Goal: Task Accomplishment & Management: Manage account settings

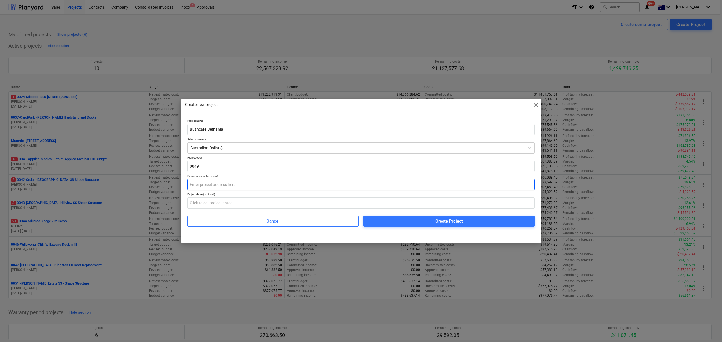
click at [228, 182] on input "text" at bounding box center [360, 184] width 347 height 11
paste input "[STREET_ADDRESS][PERSON_NAME]"
click at [217, 185] on input "[STREET_ADDRESS][PERSON_NAME]" at bounding box center [360, 184] width 347 height 11
type input "[STREET_ADDRESS][PERSON_NAME]"
click at [315, 199] on input "text" at bounding box center [360, 203] width 347 height 11
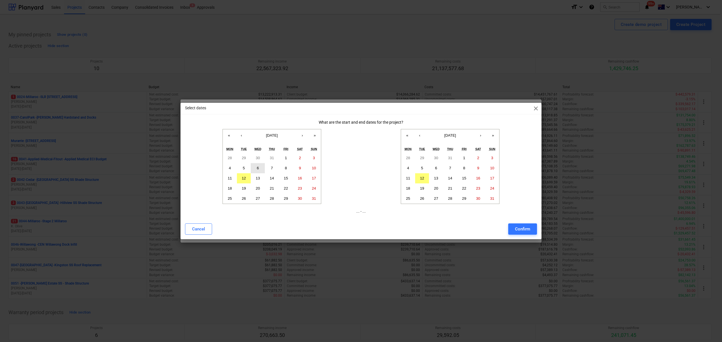
click at [259, 170] on button "6" at bounding box center [258, 168] width 14 height 10
click at [481, 135] on button "›" at bounding box center [480, 135] width 12 height 12
click at [462, 200] on abbr "31" at bounding box center [464, 198] width 4 height 4
click at [523, 229] on div "Confirm" at bounding box center [522, 229] width 15 height 7
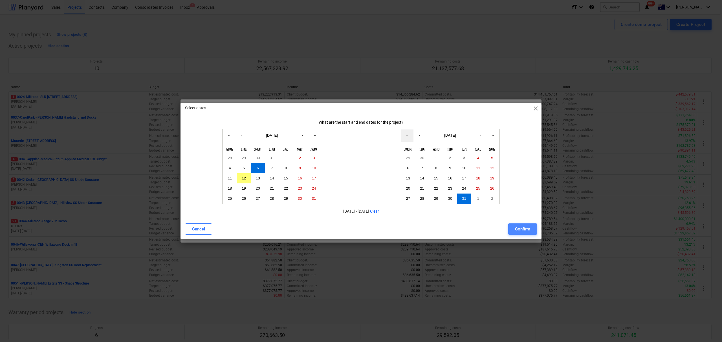
type input "[DATE] - [DATE]"
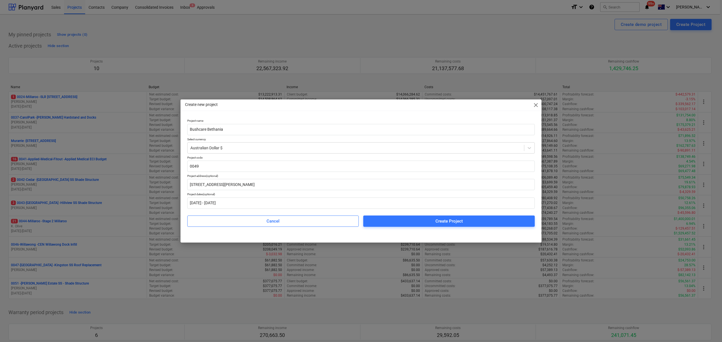
click at [479, 222] on span "Create Project" at bounding box center [449, 221] width 158 height 7
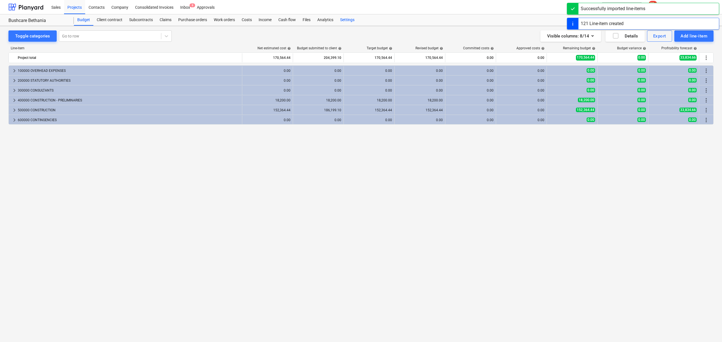
click at [348, 23] on div "Settings" at bounding box center [347, 19] width 21 height 11
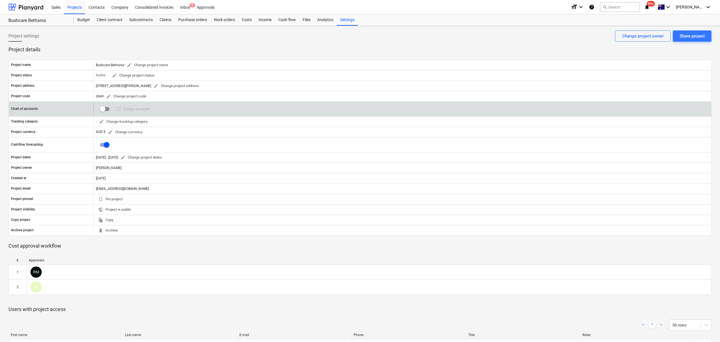
click at [102, 113] on input "checkbox" at bounding box center [103, 109] width 14 height 14
checkbox input "false"
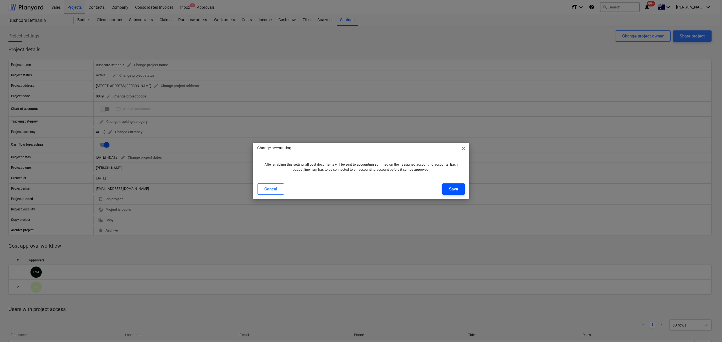
click at [448, 186] on button "Save" at bounding box center [453, 189] width 23 height 11
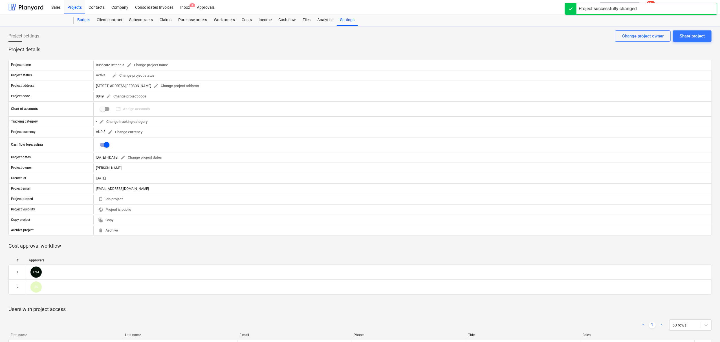
click at [81, 17] on div "Budget" at bounding box center [83, 19] width 19 height 11
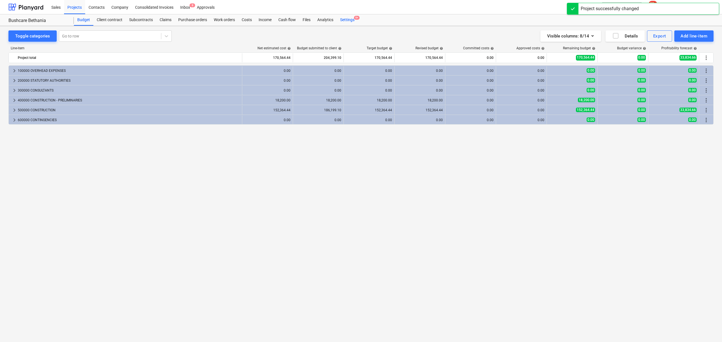
click at [350, 23] on div "Settings 9+" at bounding box center [347, 19] width 21 height 11
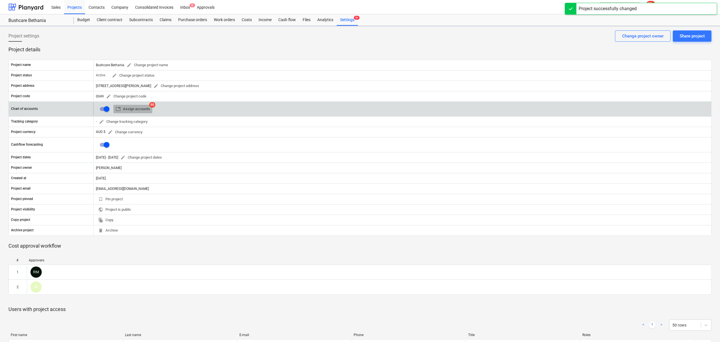
click at [143, 108] on span "table Assign accounts" at bounding box center [133, 109] width 34 height 6
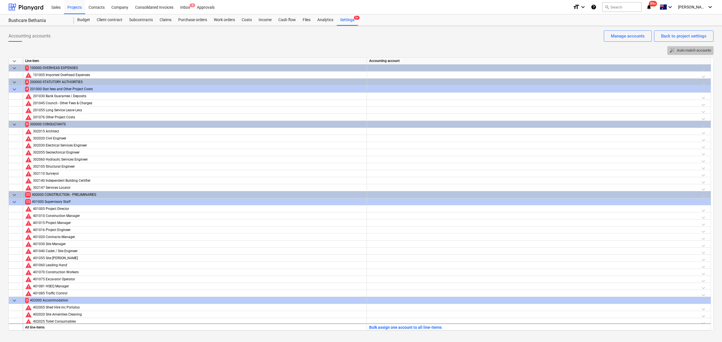
click at [675, 53] on span "auto_fix_high Auto match accounts" at bounding box center [690, 50] width 42 height 6
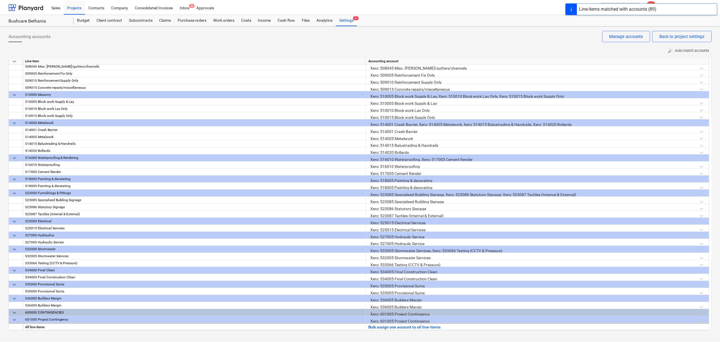
scroll to position [593, 0]
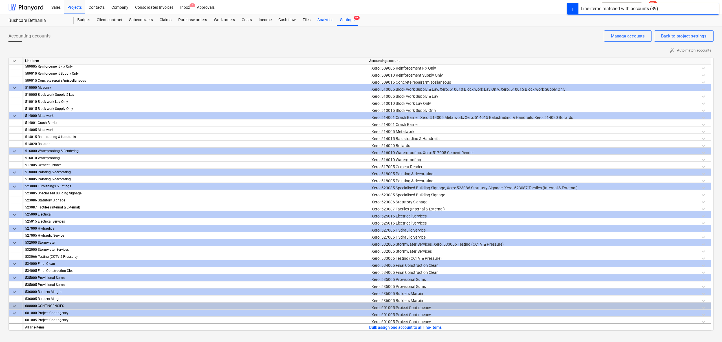
click at [331, 23] on div "Analytics" at bounding box center [325, 19] width 23 height 11
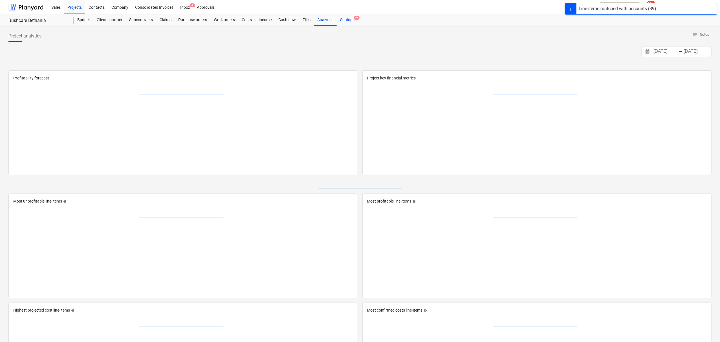
click at [346, 23] on div "Settings 9+" at bounding box center [347, 19] width 21 height 11
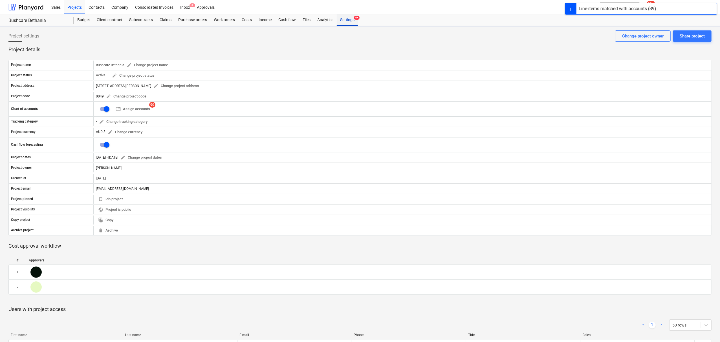
click at [346, 23] on div "Settings 9+" at bounding box center [347, 19] width 21 height 11
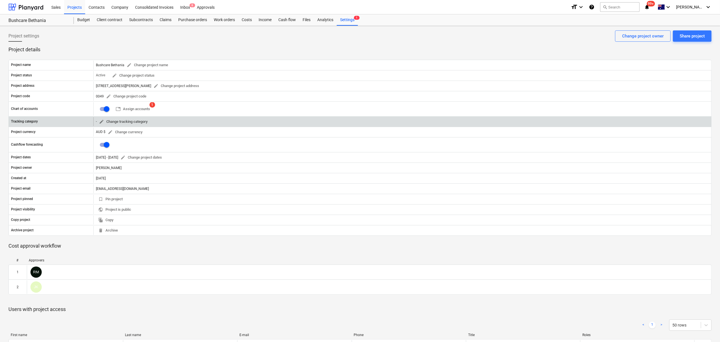
click at [126, 122] on span "edit Change tracking category" at bounding box center [123, 122] width 48 height 6
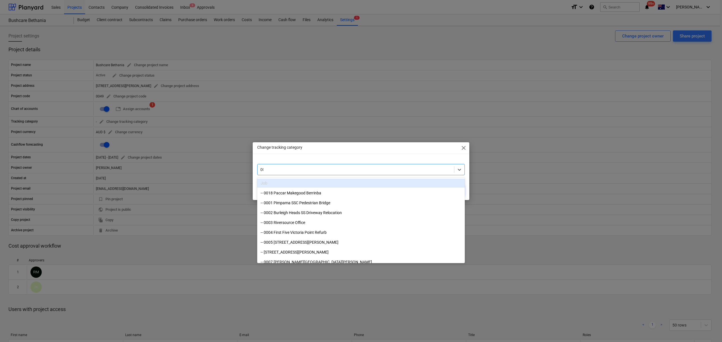
type input "0049"
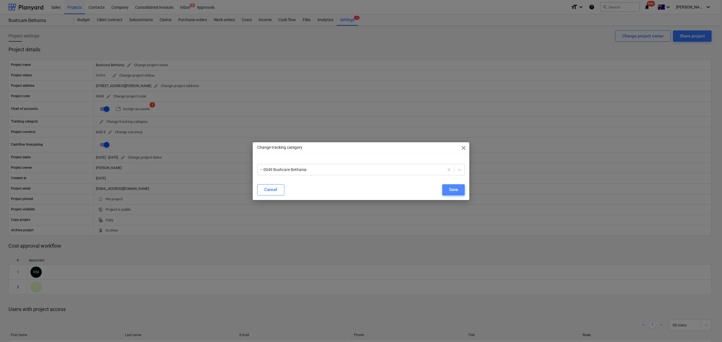
click at [454, 189] on div "Save" at bounding box center [453, 189] width 9 height 7
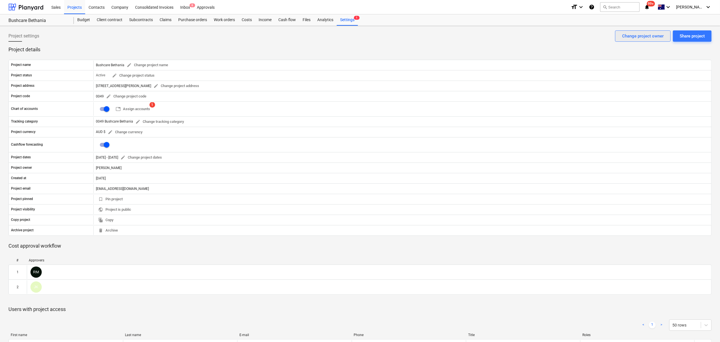
click at [660, 39] on div "Change project owner" at bounding box center [642, 35] width 41 height 7
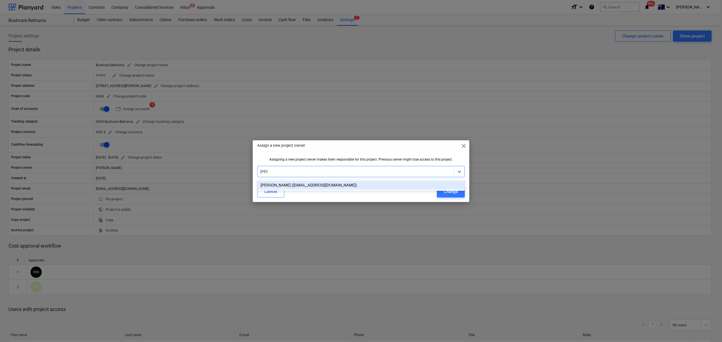
type input "tejas"
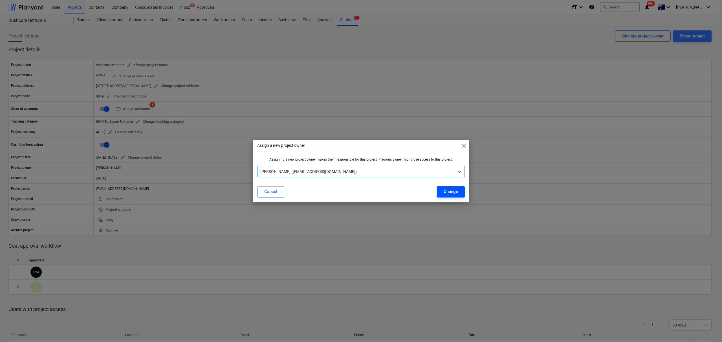
click at [446, 188] on div "Change" at bounding box center [450, 191] width 14 height 7
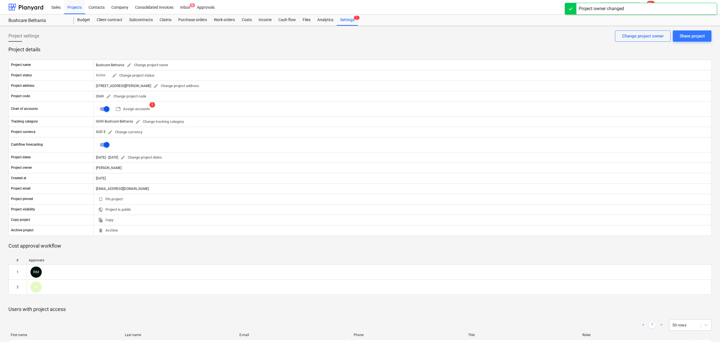
click at [233, 51] on p "Project details" at bounding box center [359, 49] width 703 height 7
click at [78, 23] on div "Budget" at bounding box center [83, 19] width 19 height 11
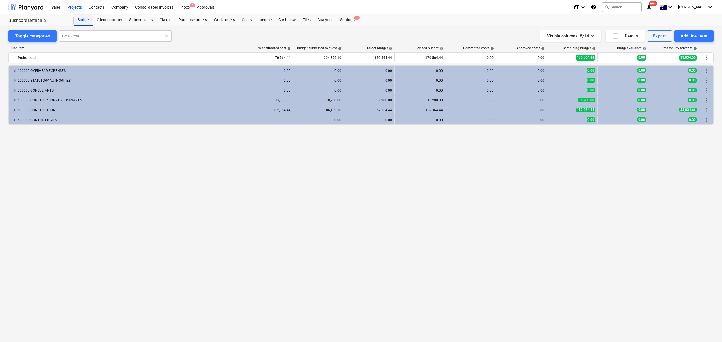
click at [78, 23] on div "Budget" at bounding box center [83, 19] width 19 height 11
click at [74, 10] on div "Projects" at bounding box center [74, 7] width 21 height 14
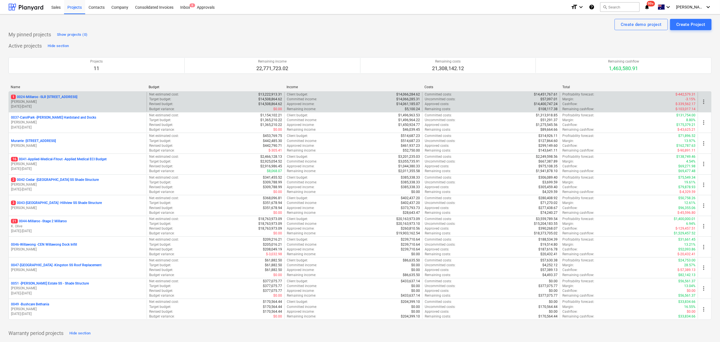
click at [65, 95] on div "1 0024-Millaroo - SLR 2 Millaroo Drive [PERSON_NAME] [DATE] - [DATE]" at bounding box center [78, 101] width 138 height 19
click at [65, 100] on p "1 0024-Millaroo - SLR [STREET_ADDRESS]" at bounding box center [44, 97] width 66 height 5
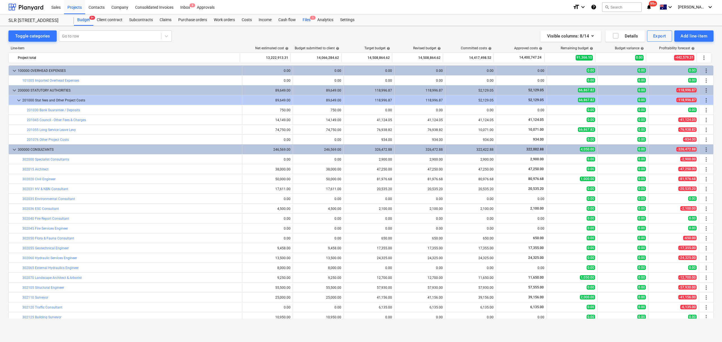
click at [305, 21] on div "Files 1" at bounding box center [306, 19] width 15 height 11
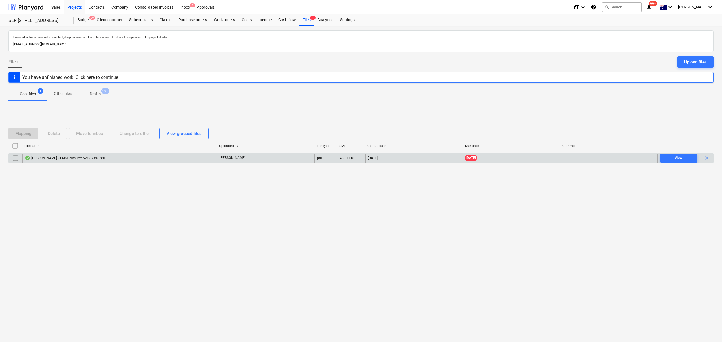
click at [110, 162] on div "[PERSON_NAME] CLAIM INV9155 $2,087.80 .pdf" at bounding box center [119, 158] width 195 height 9
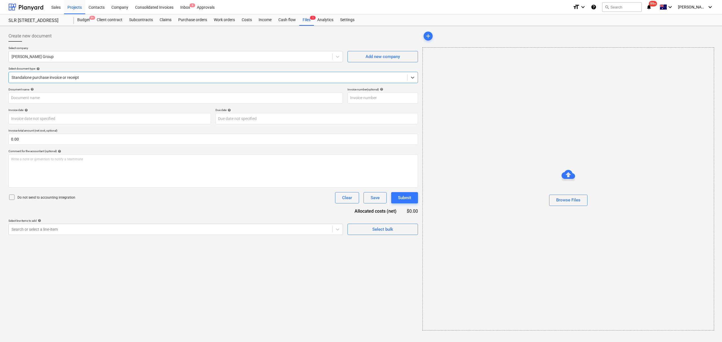
type input "9155"
type input "[DATE]"
click at [302, 21] on div "Files 1" at bounding box center [306, 19] width 15 height 11
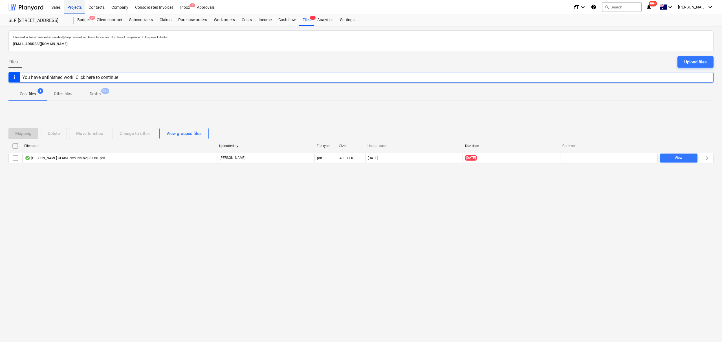
click at [69, 6] on div "Projects" at bounding box center [74, 7] width 21 height 14
